Goal: Task Accomplishment & Management: Complete application form

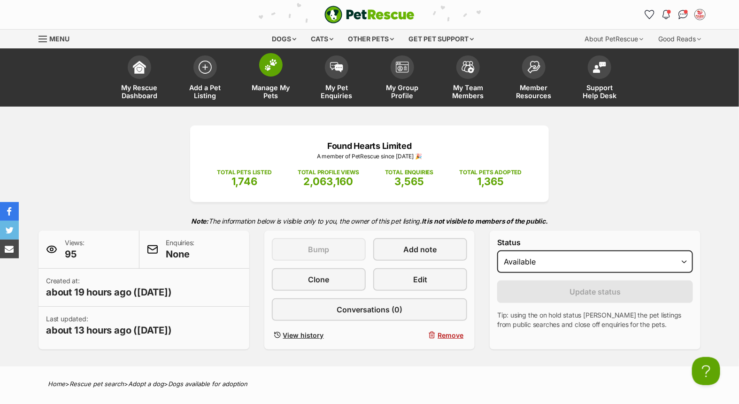
click at [267, 73] on span at bounding box center [270, 64] width 23 height 23
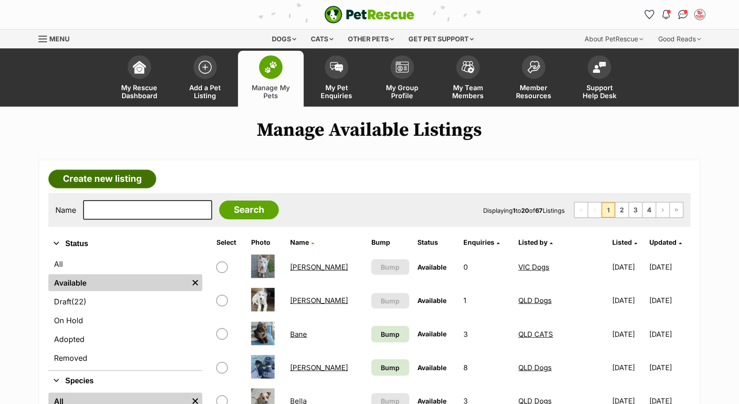
click at [109, 179] on link "Create new listing" at bounding box center [102, 179] width 108 height 19
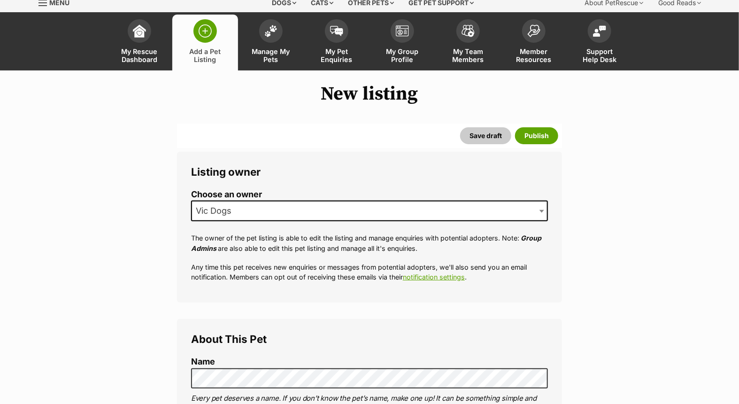
scroll to position [104, 0]
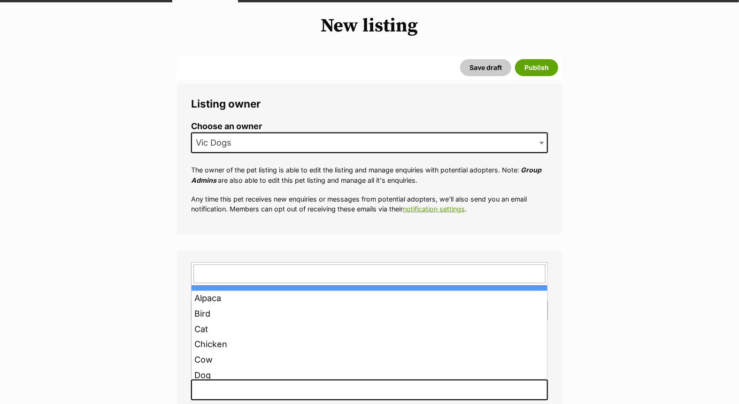
click at [240, 389] on span at bounding box center [369, 390] width 357 height 21
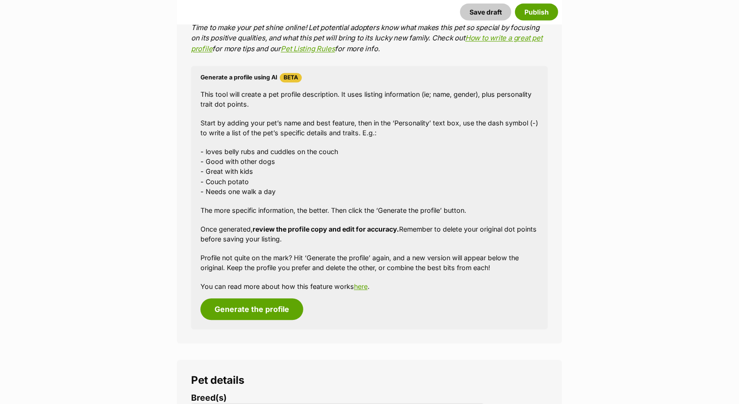
scroll to position [835, 0]
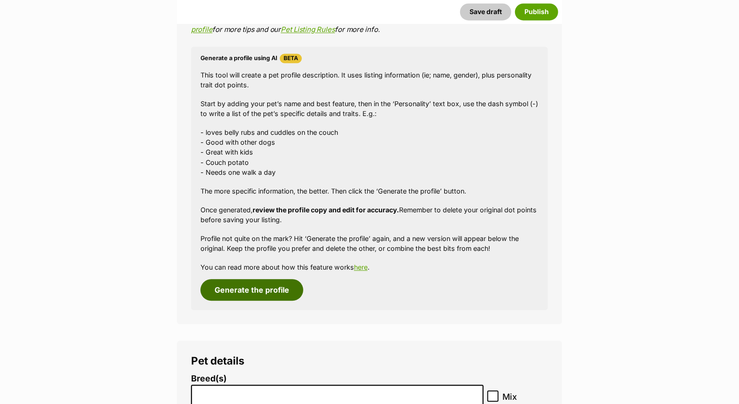
click at [259, 292] on button "Generate the profile" at bounding box center [252, 290] width 103 height 22
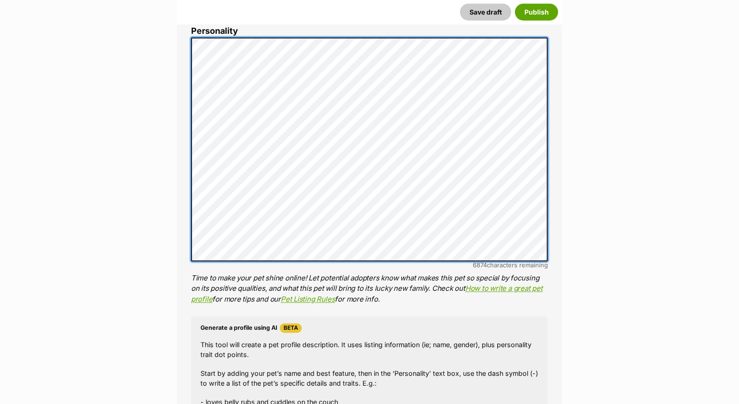
scroll to position [0, 0]
click at [186, 26] on div "About This Pet Name Henlo there, it looks like you might be using the pet name …" at bounding box center [369, 192] width 385 height 804
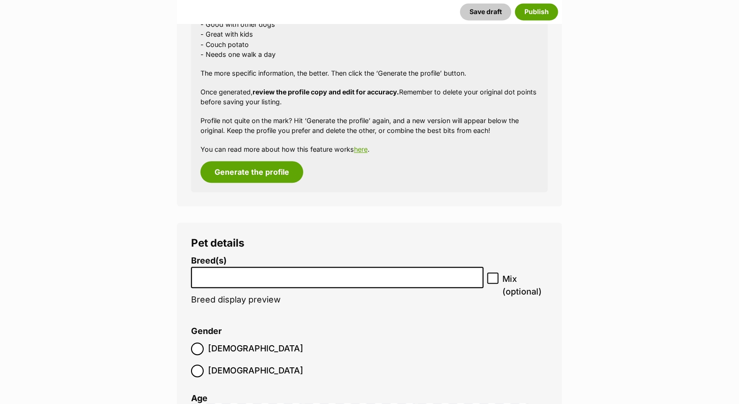
scroll to position [982, 0]
click at [274, 273] on input "search" at bounding box center [337, 275] width 286 height 10
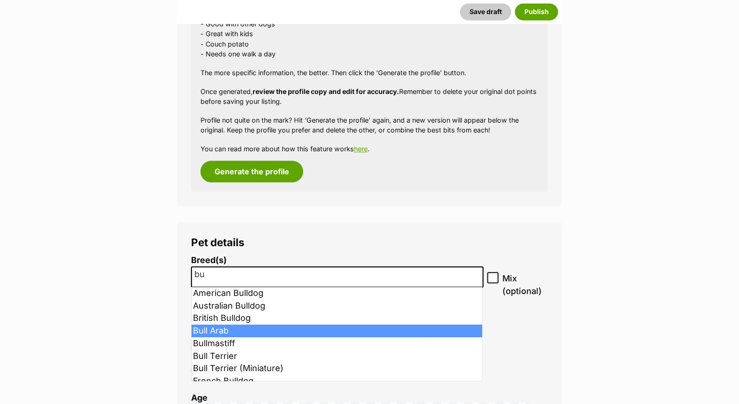
type input "bu"
select select "48"
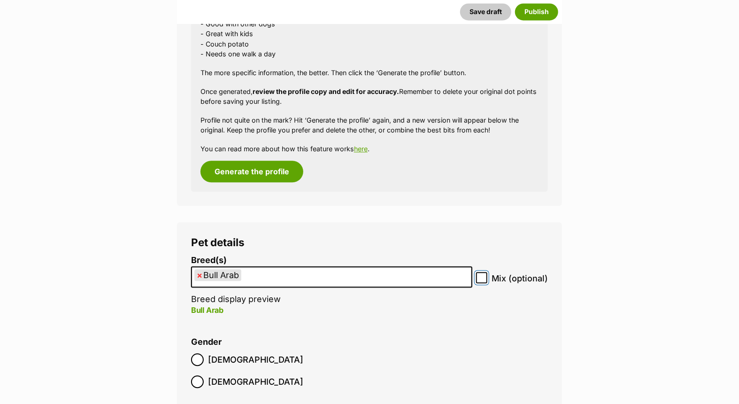
click at [486, 274] on input "Mix (optional)" at bounding box center [481, 277] width 11 height 11
checkbox input "true"
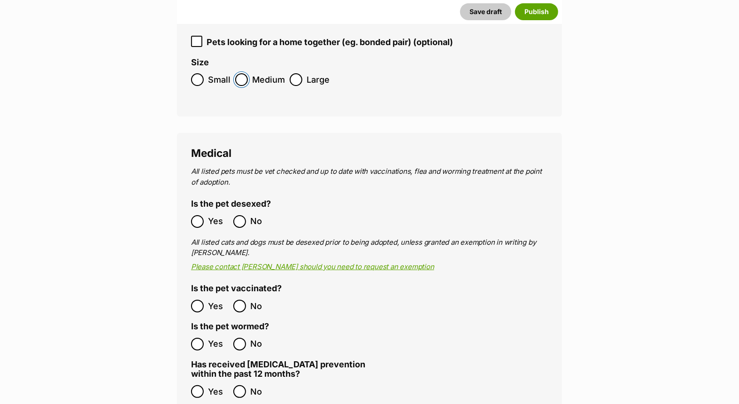
scroll to position [1504, 0]
click at [247, 384] on label "No" at bounding box center [252, 390] width 38 height 13
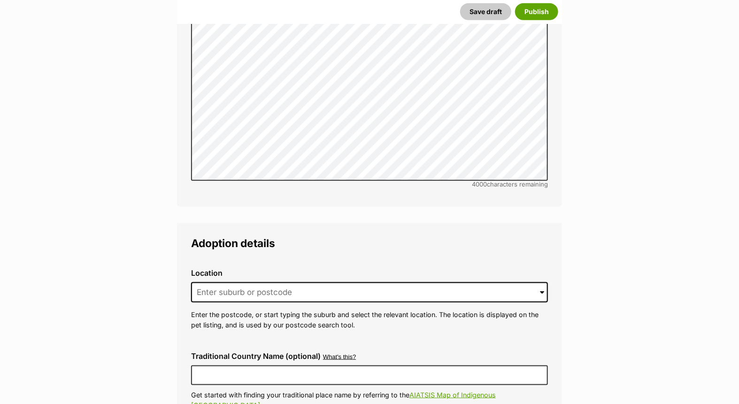
scroll to position [2026, 0]
click at [295, 282] on input at bounding box center [369, 292] width 357 height 21
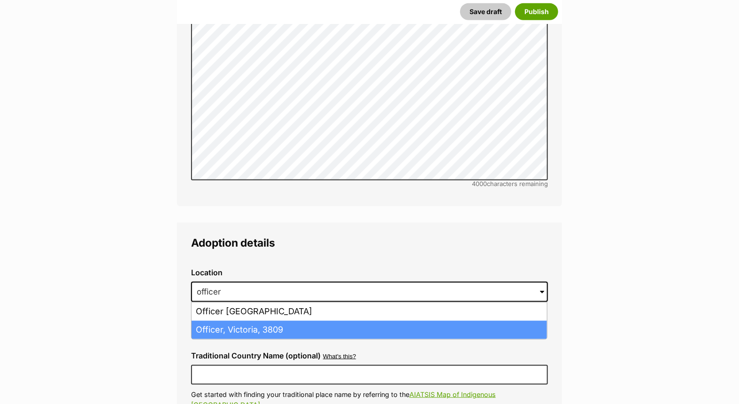
click at [265, 321] on li "Officer, Victoria, 3809" at bounding box center [370, 330] width 356 height 18
type input "Officer, Victoria, 3809"
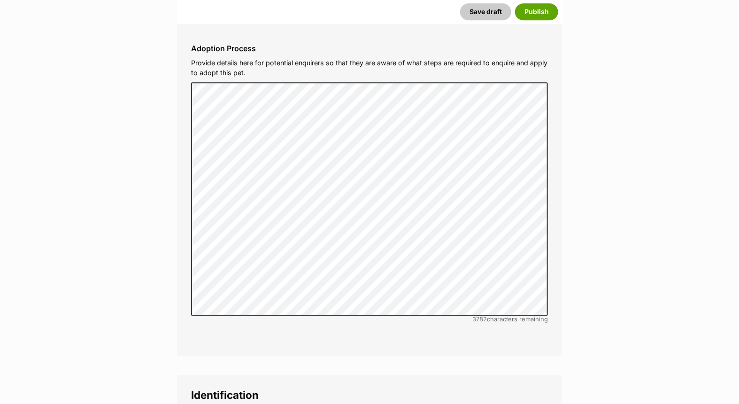
scroll to position [2861, 0]
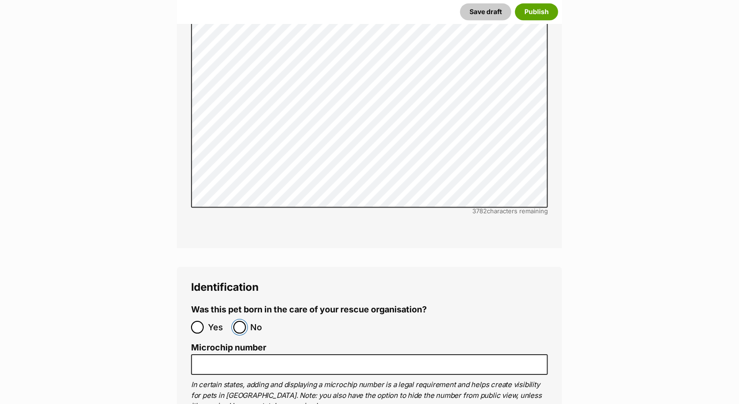
click at [241, 321] on input "No" at bounding box center [239, 327] width 13 height 13
radio input "true"
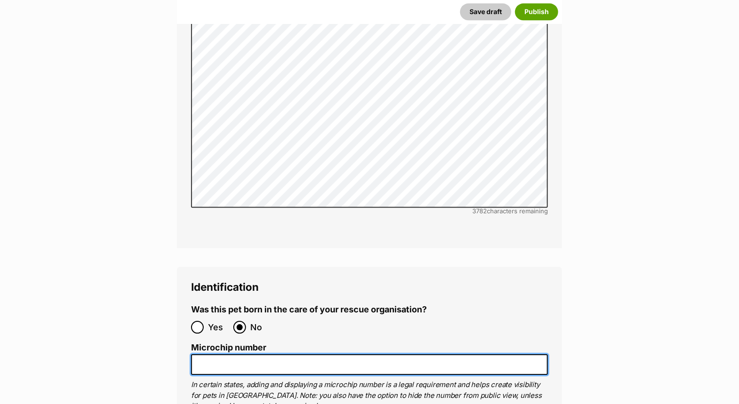
click at [223, 354] on input "Microchip number" at bounding box center [369, 364] width 357 height 21
paste input "956000014727886"
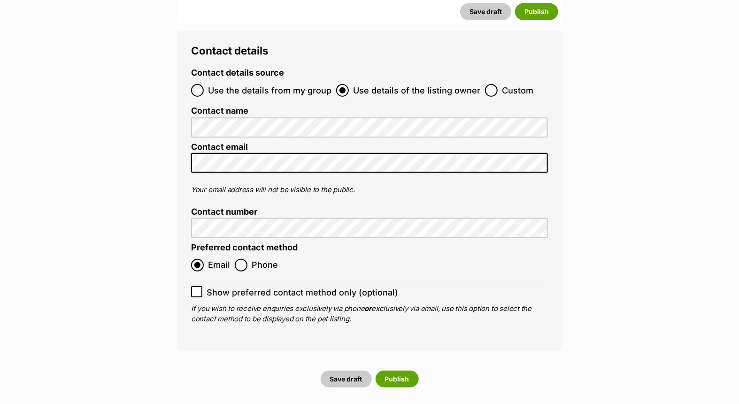
scroll to position [3592, 0]
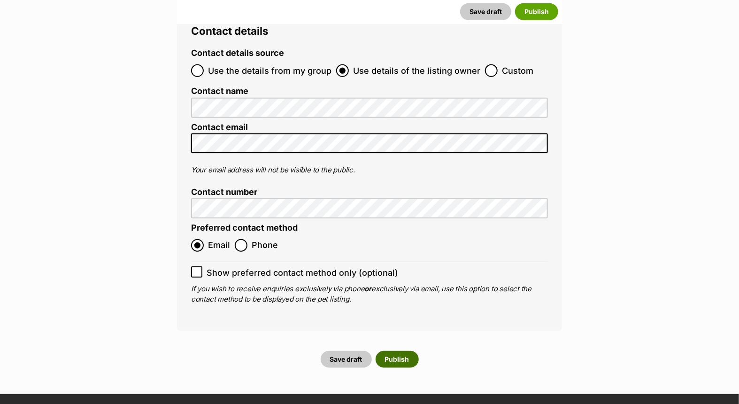
type input "956000014727886"
click at [390, 351] on button "Publish" at bounding box center [397, 359] width 43 height 17
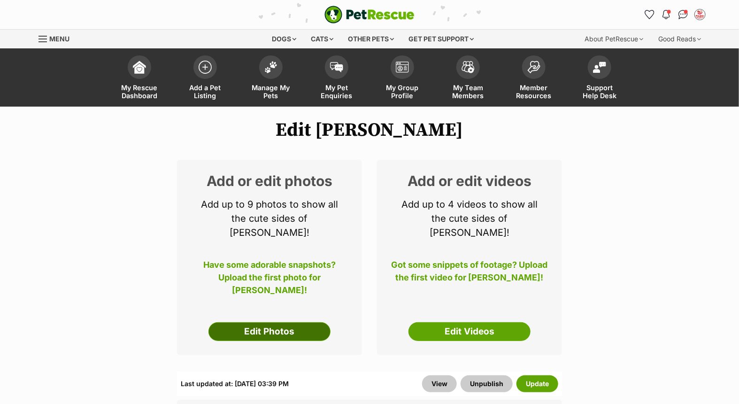
click at [287, 322] on link "Edit Photos" at bounding box center [270, 331] width 122 height 19
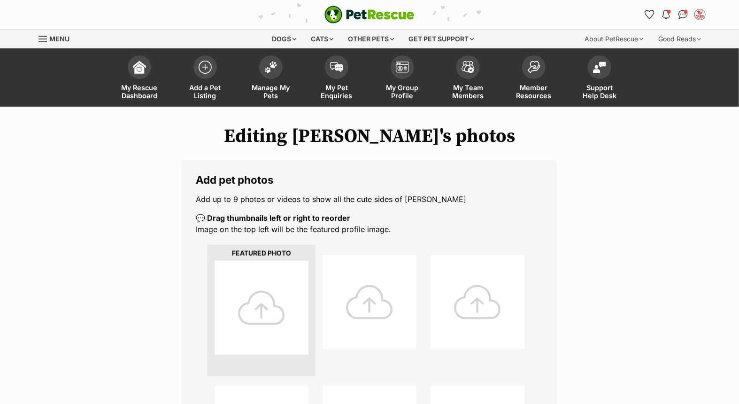
click at [227, 290] on div at bounding box center [262, 308] width 94 height 94
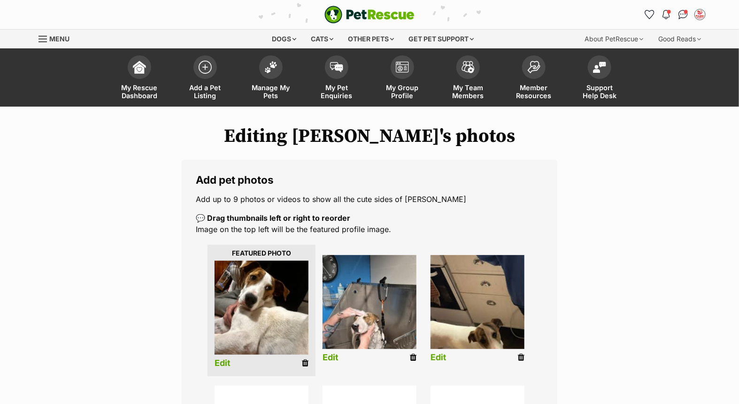
click at [443, 355] on link "Edit" at bounding box center [439, 358] width 16 height 10
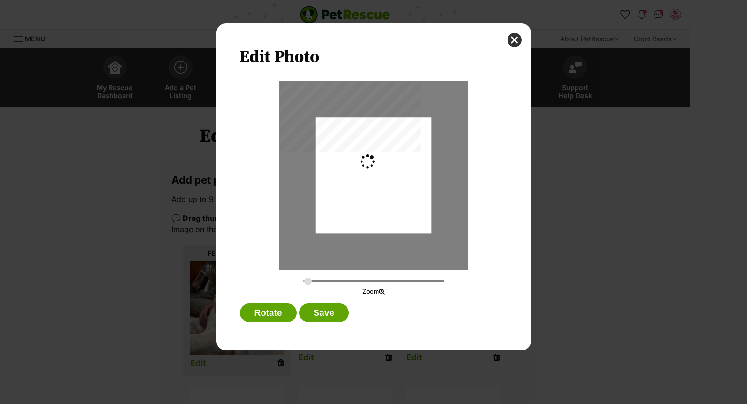
type input "0.2744"
drag, startPoint x: 383, startPoint y: 204, endPoint x: 380, endPoint y: 194, distance: 10.1
click at [380, 194] on div "Dialog Window - Close (Press escape to close)" at bounding box center [374, 165] width 116 height 219
click at [325, 312] on button "Save" at bounding box center [324, 312] width 50 height 19
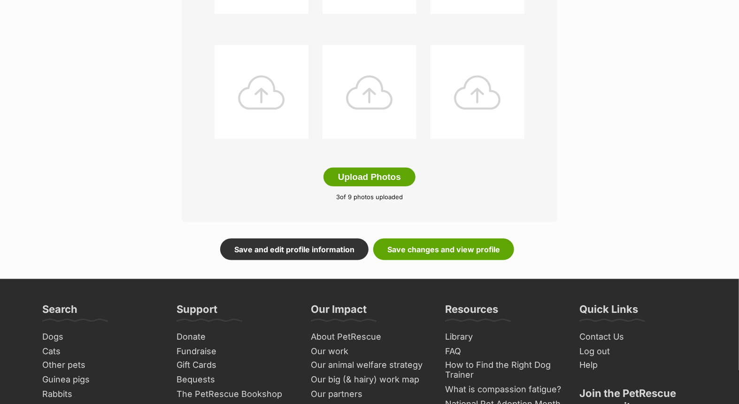
scroll to position [470, 0]
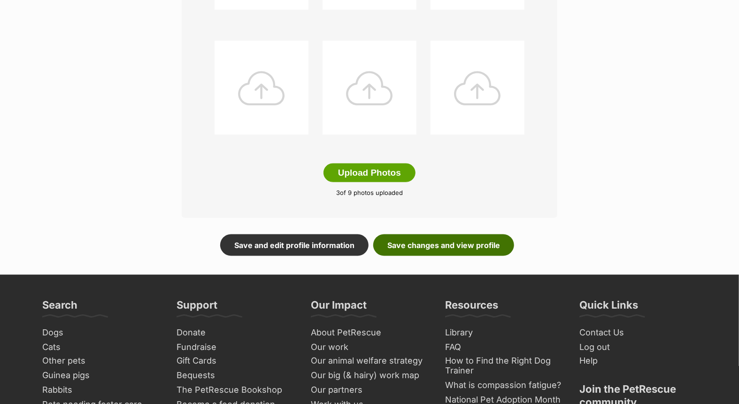
click at [421, 243] on link "Save changes and view profile" at bounding box center [443, 245] width 141 height 22
